Goal: Information Seeking & Learning: Learn about a topic

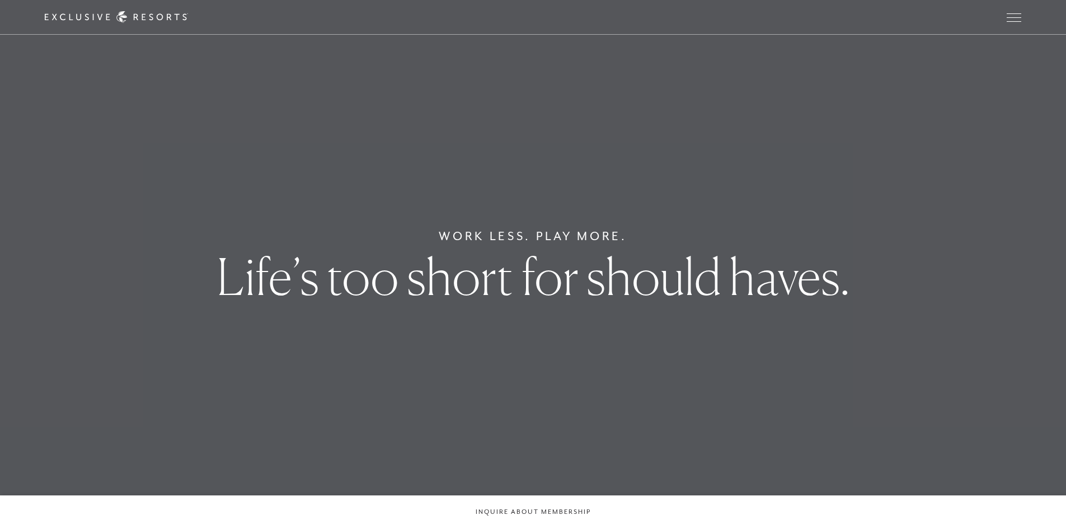
click at [1004, 18] on div "Schedule a Meeting Get Started Visit home page Member Login Schedule a Meeting …" at bounding box center [533, 17] width 976 height 12
click at [1017, 21] on span "Open navigation" at bounding box center [1013, 21] width 15 height 1
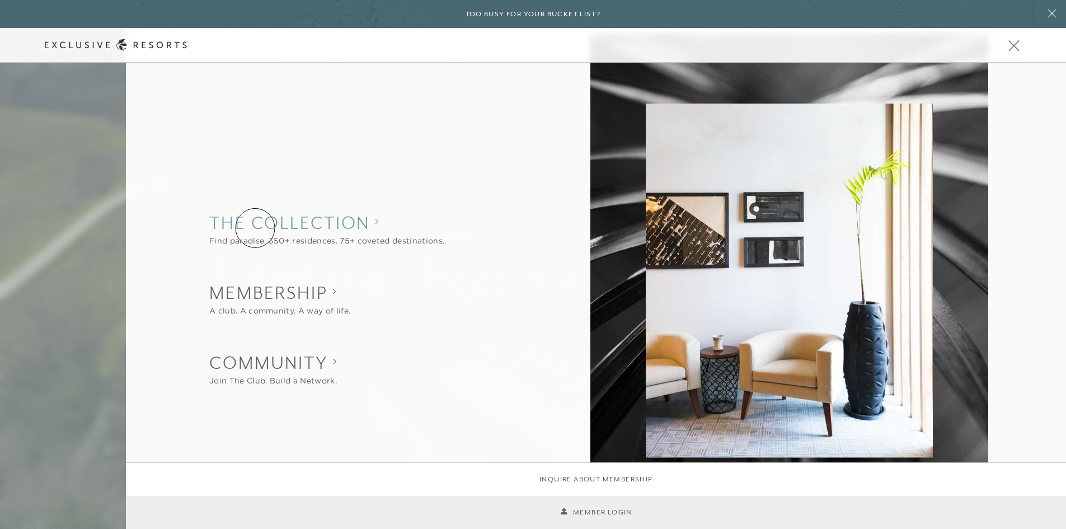
click at [255, 228] on collection "The Collection" at bounding box center [326, 222] width 235 height 25
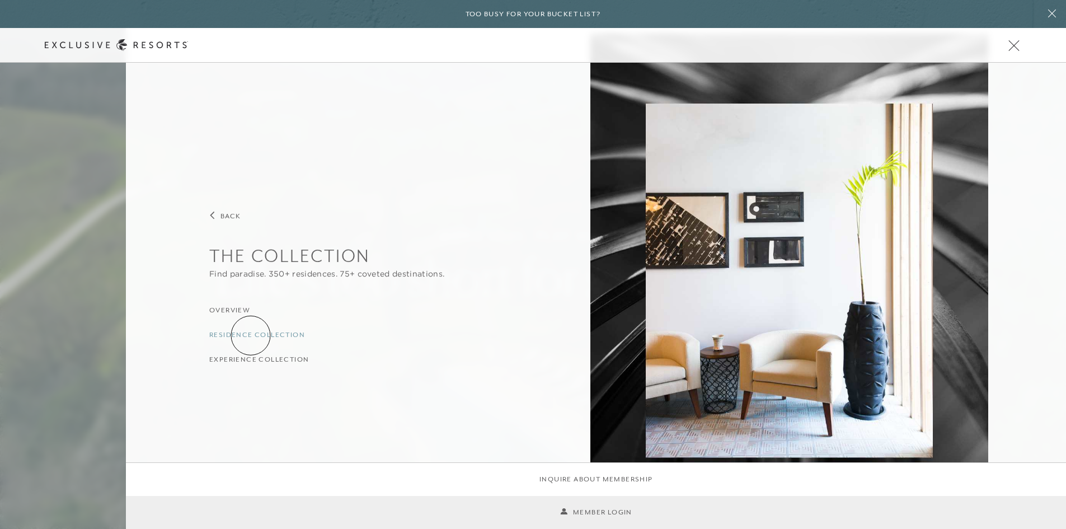
click at [251, 335] on h3 "Residence Collection" at bounding box center [257, 334] width 96 height 11
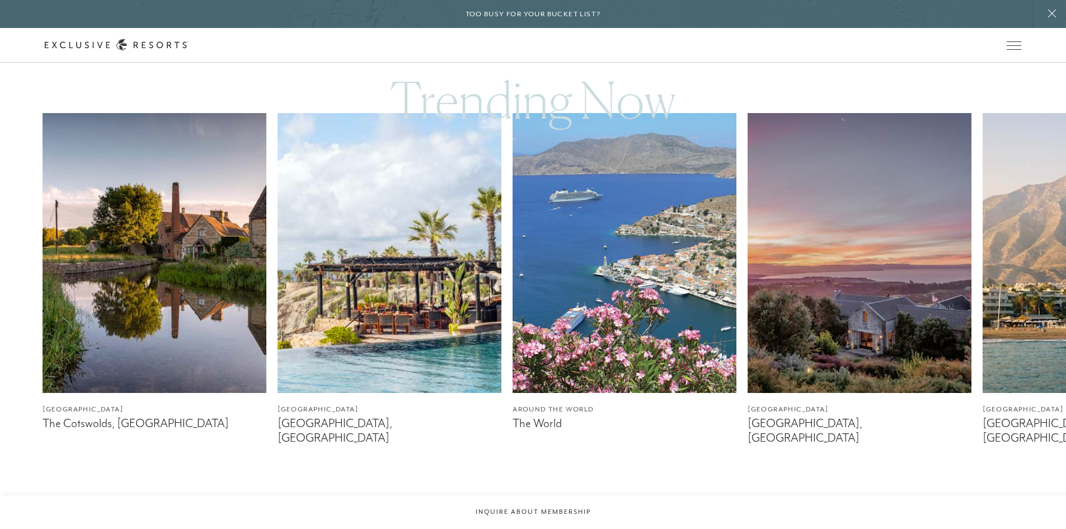
scroll to position [783, 0]
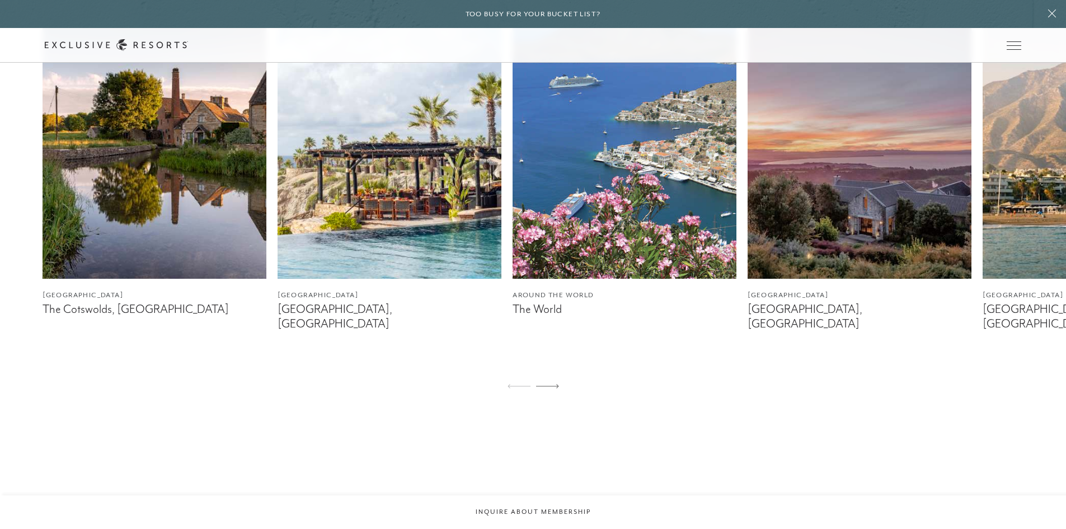
click at [368, 249] on img at bounding box center [389, 139] width 224 height 280
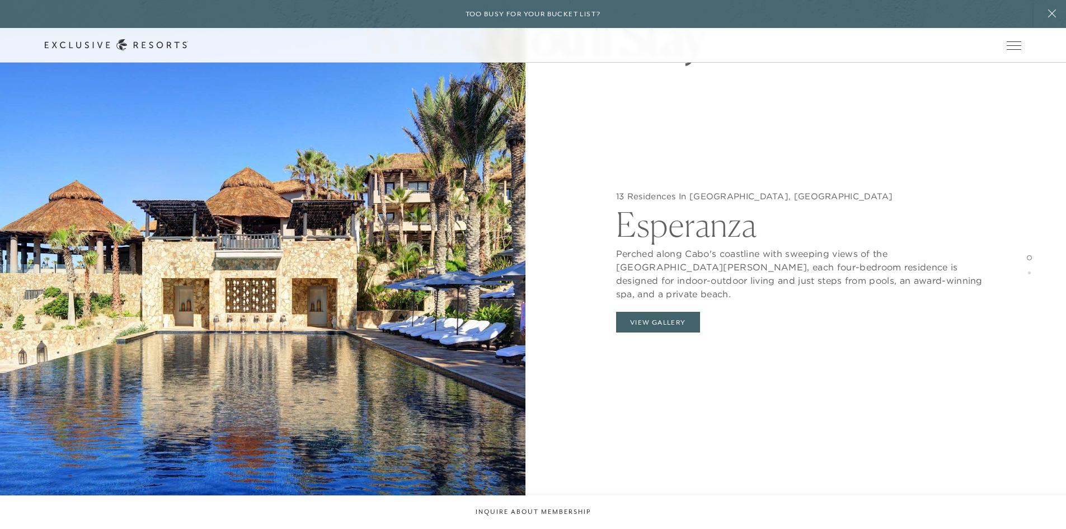
scroll to position [1343, 0]
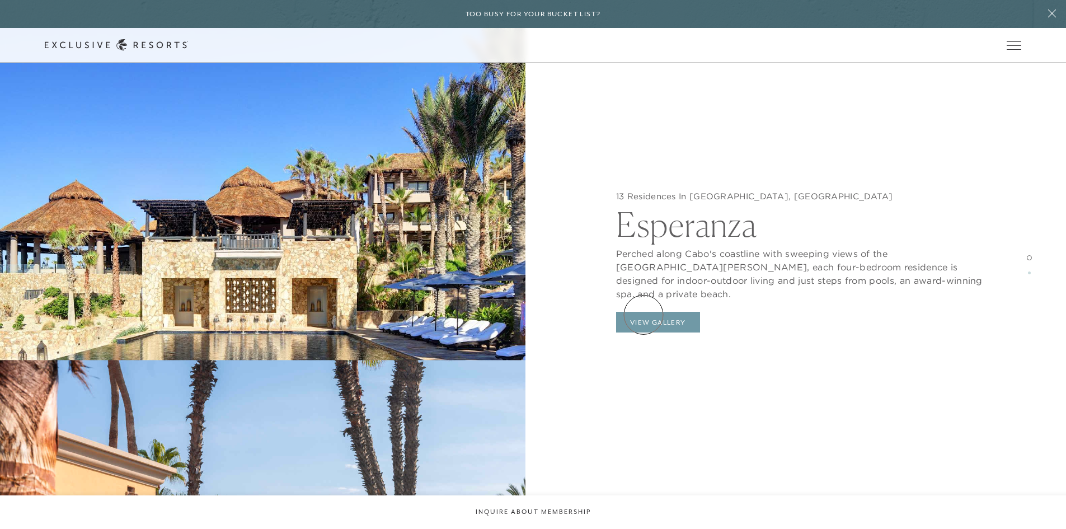
click at [643, 314] on button "View Gallery" at bounding box center [658, 322] width 84 height 21
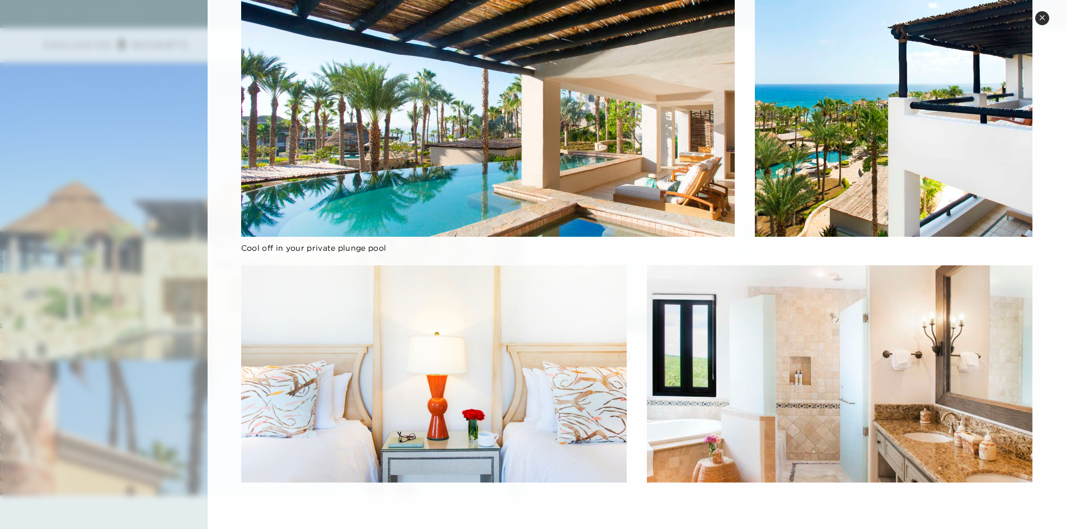
scroll to position [1120, 0]
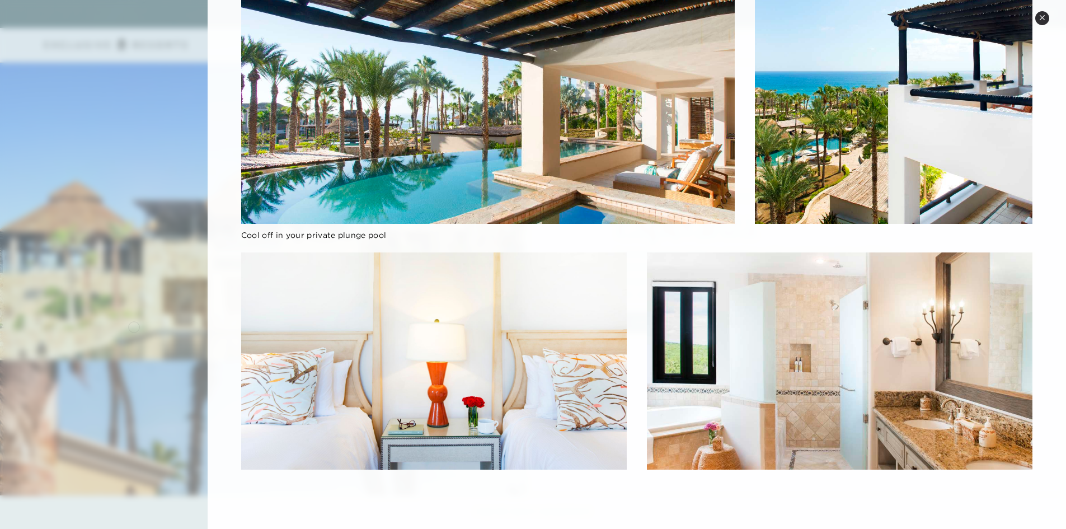
click at [134, 326] on div at bounding box center [533, 264] width 1066 height 529
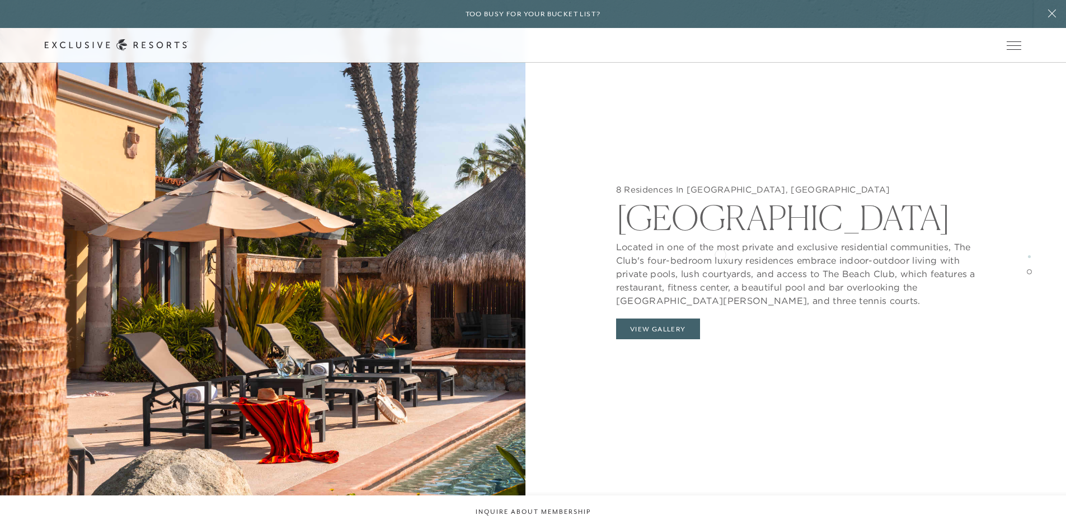
scroll to position [2294, 0]
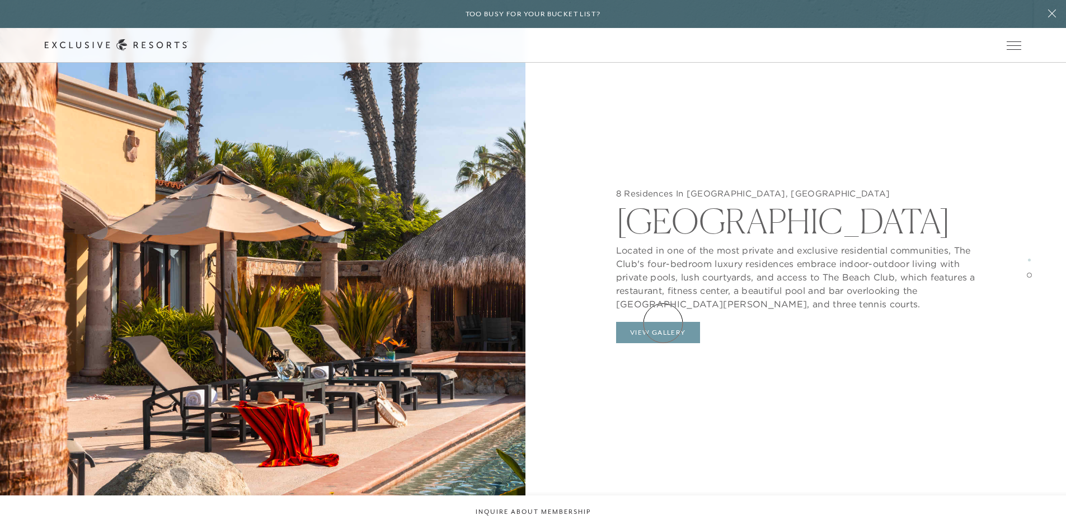
click at [663, 323] on button "View Gallery" at bounding box center [658, 332] width 84 height 21
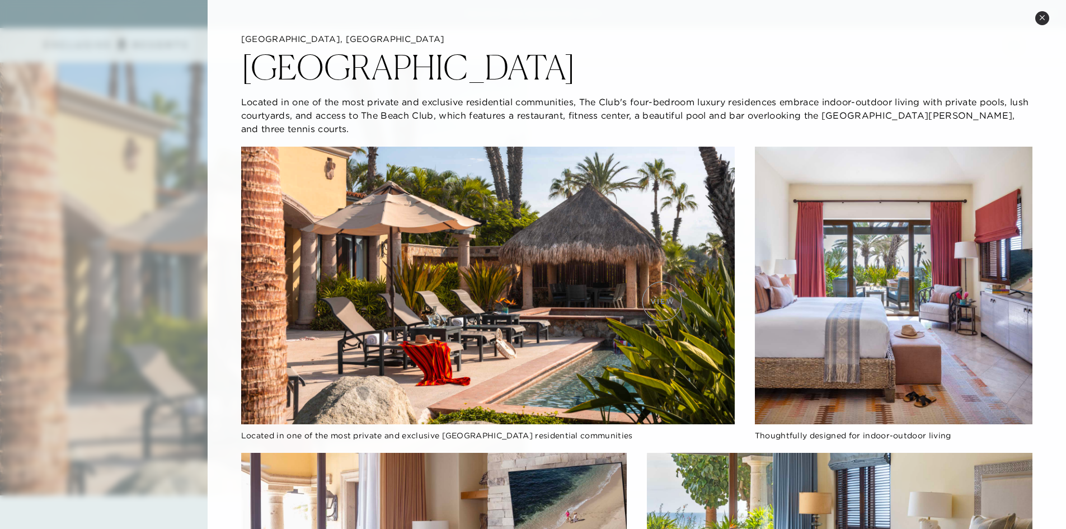
scroll to position [1958, 0]
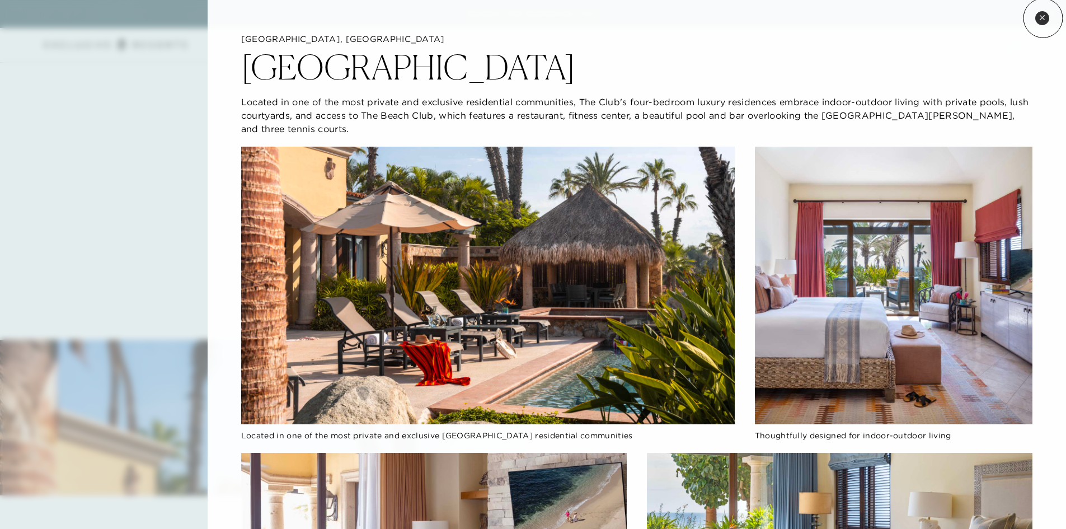
click at [1043, 18] on icon at bounding box center [1042, 18] width 6 height 6
